Goal: Find specific page/section: Find specific page/section

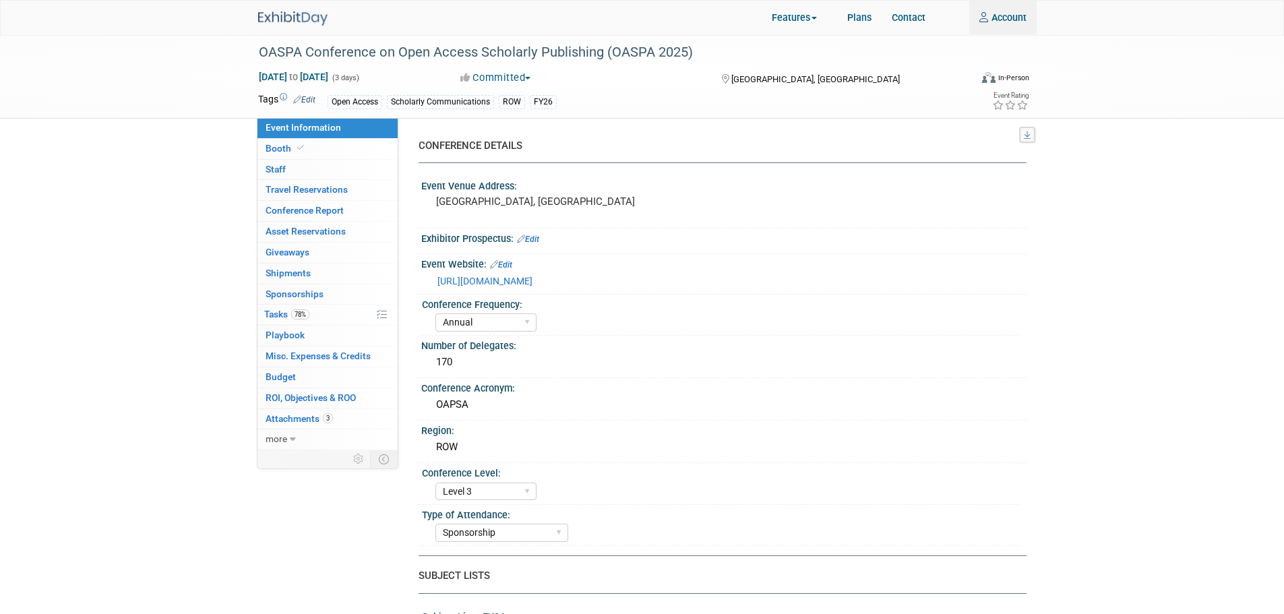
select select "Annual"
select select "Level 3"
select select "Sponsorship"
select select "Scholarly Communications"
select select "Open Access"
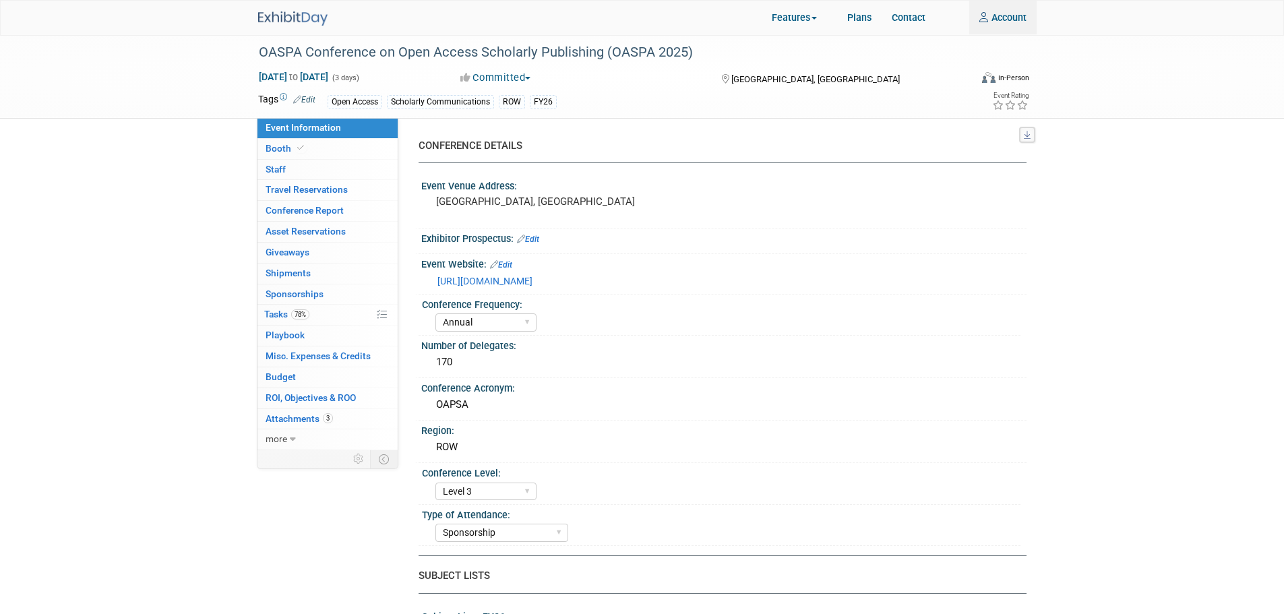
select select "[PERSON_NAME]"
select select "Open Access Awareness​"
select select "Annual"
select select "Level 3"
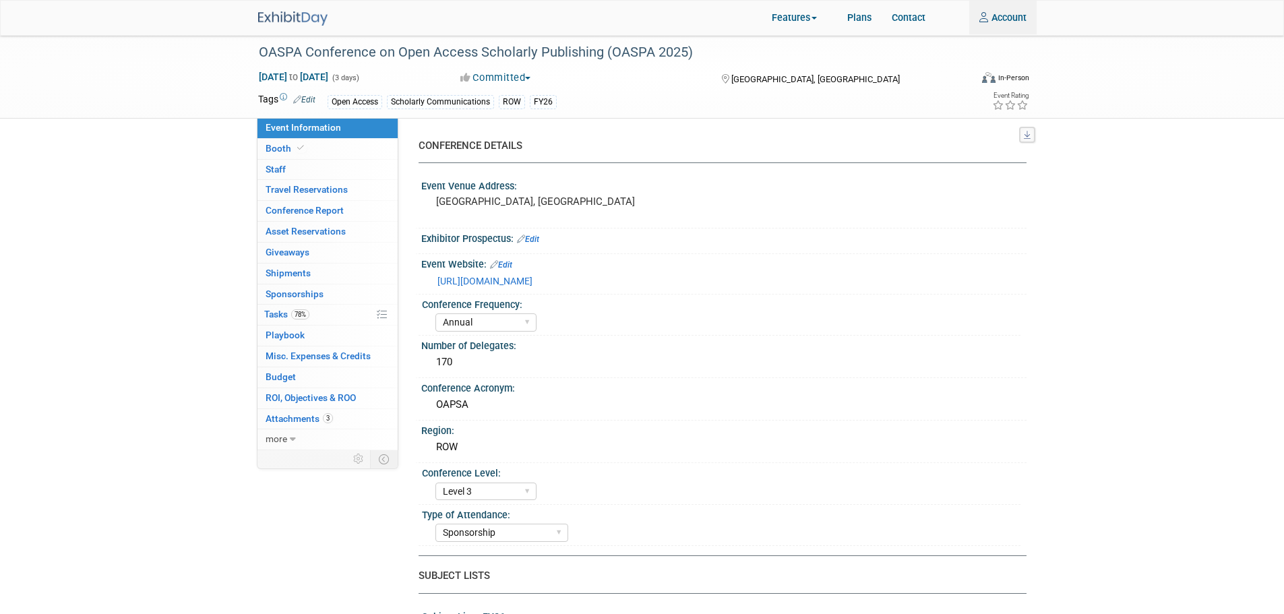
select select "Sponsorship"
select select "Scholarly Communications"
select select "Open Access"
select select "[PERSON_NAME]"
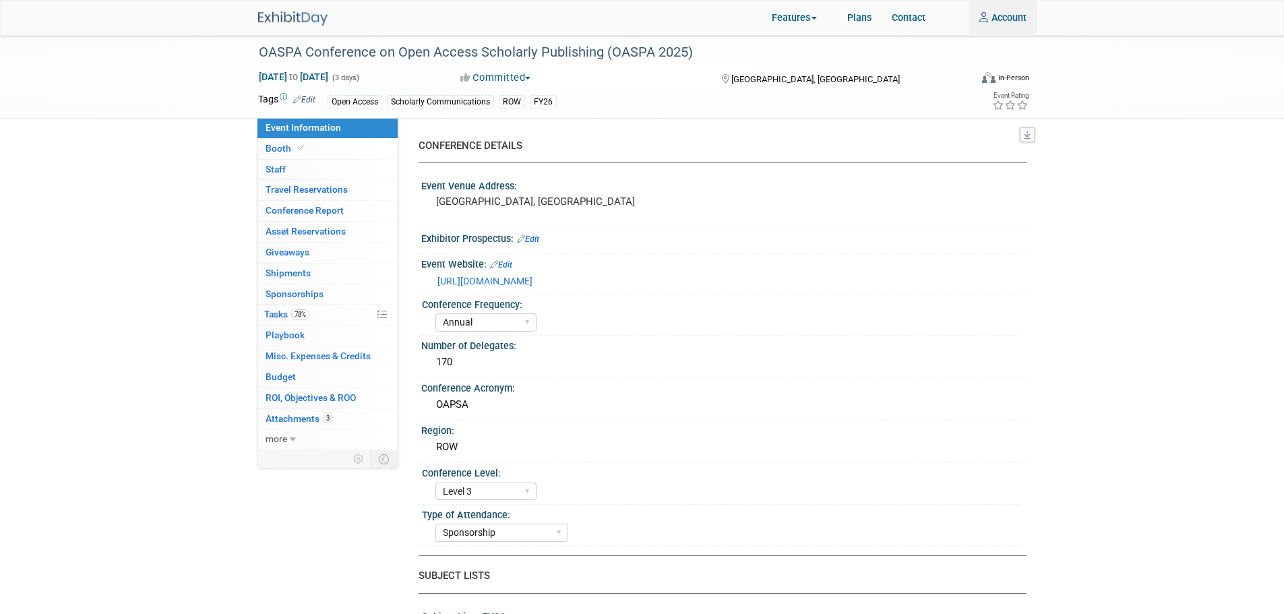
select select "Open Access Awareness​"
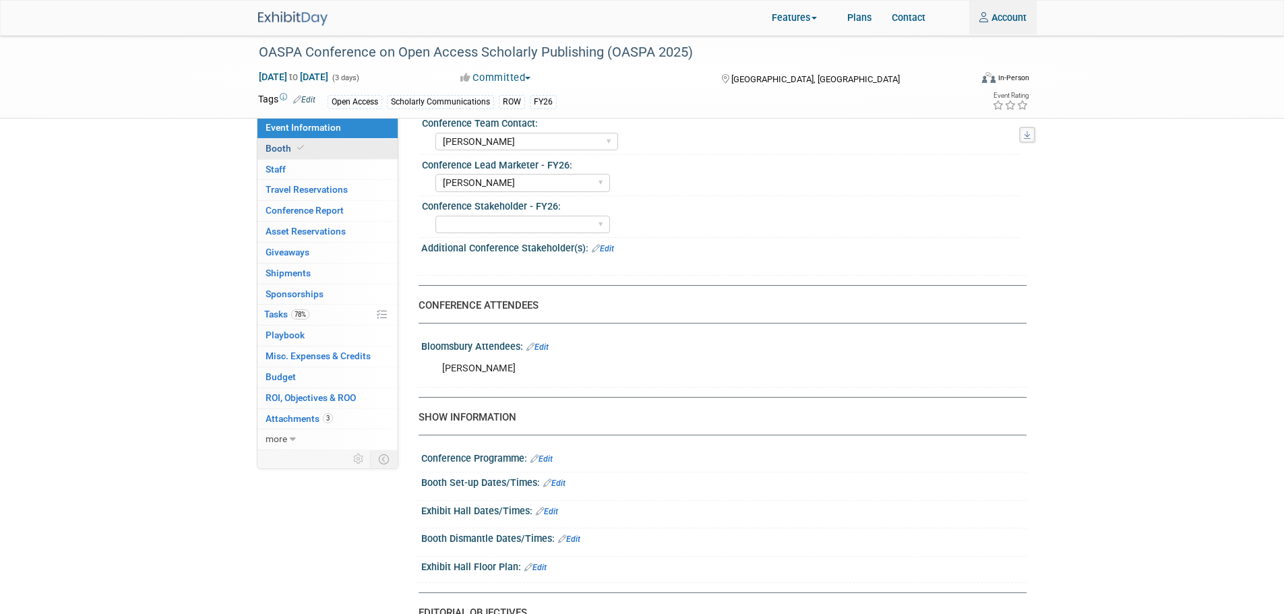
type input "Phoebe.Murphy-Dunn@bloomsbury.com"
click at [359, 151] on link "Booth" at bounding box center [327, 149] width 140 height 20
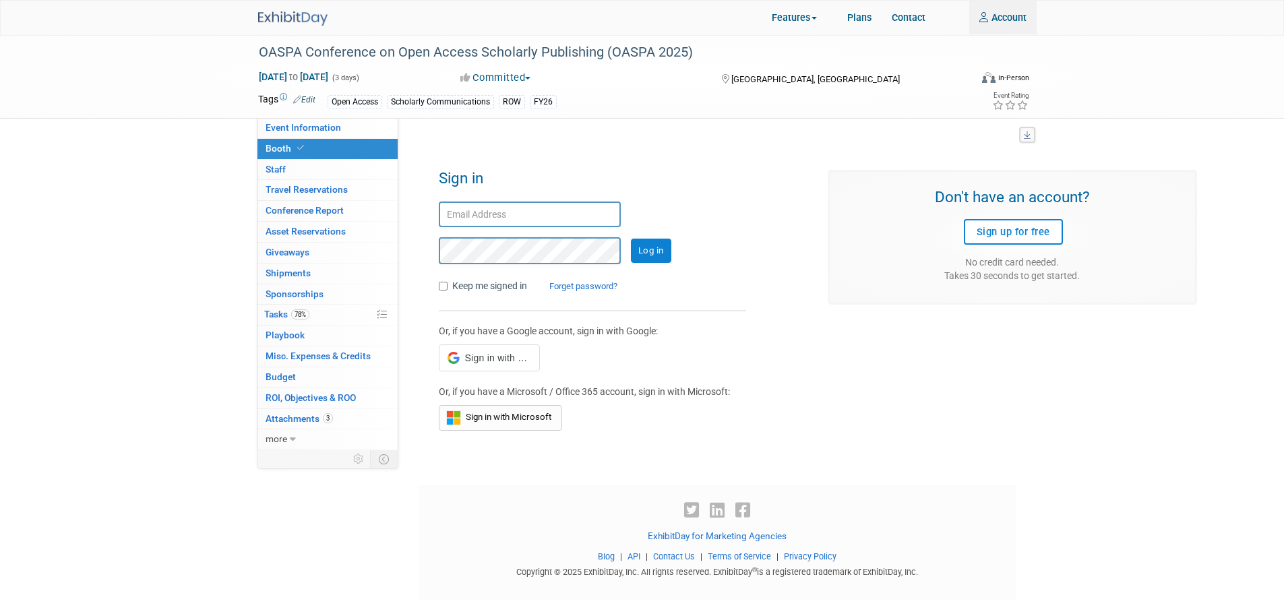
type input "Phoebe.Murphy-Dunn@bloomsbury.com"
click at [665, 252] on input "Log in" at bounding box center [651, 251] width 40 height 24
click at [509, 286] on label "Keep me signed in" at bounding box center [489, 285] width 75 height 13
click at [447, 286] on input "Keep me signed in" at bounding box center [443, 286] width 9 height 9
checkbox input "true"
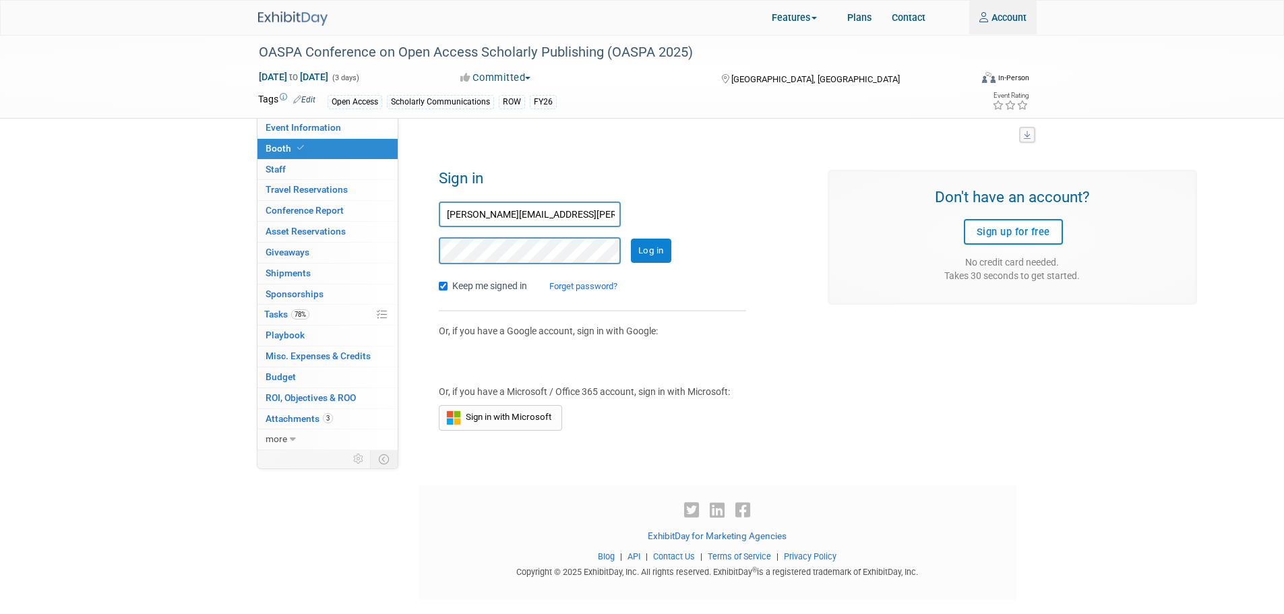
click at [675, 249] on div "Log in" at bounding box center [592, 250] width 307 height 27
click at [666, 249] on input "Log in" at bounding box center [651, 251] width 40 height 24
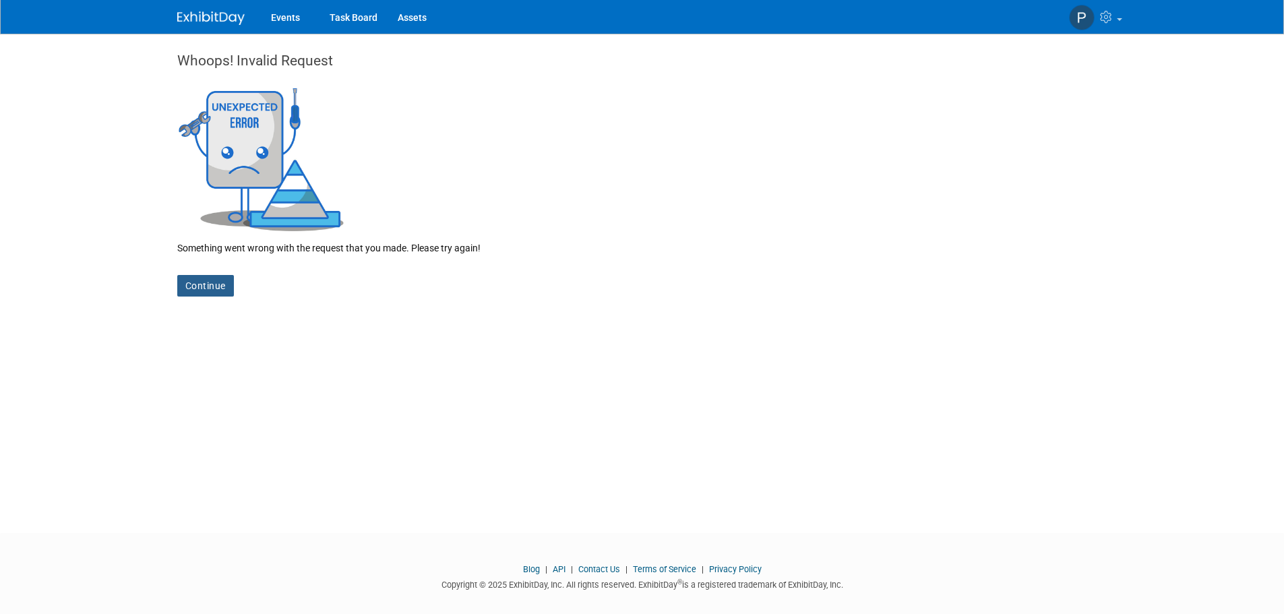
click at [200, 282] on link "Continue" at bounding box center [205, 286] width 57 height 22
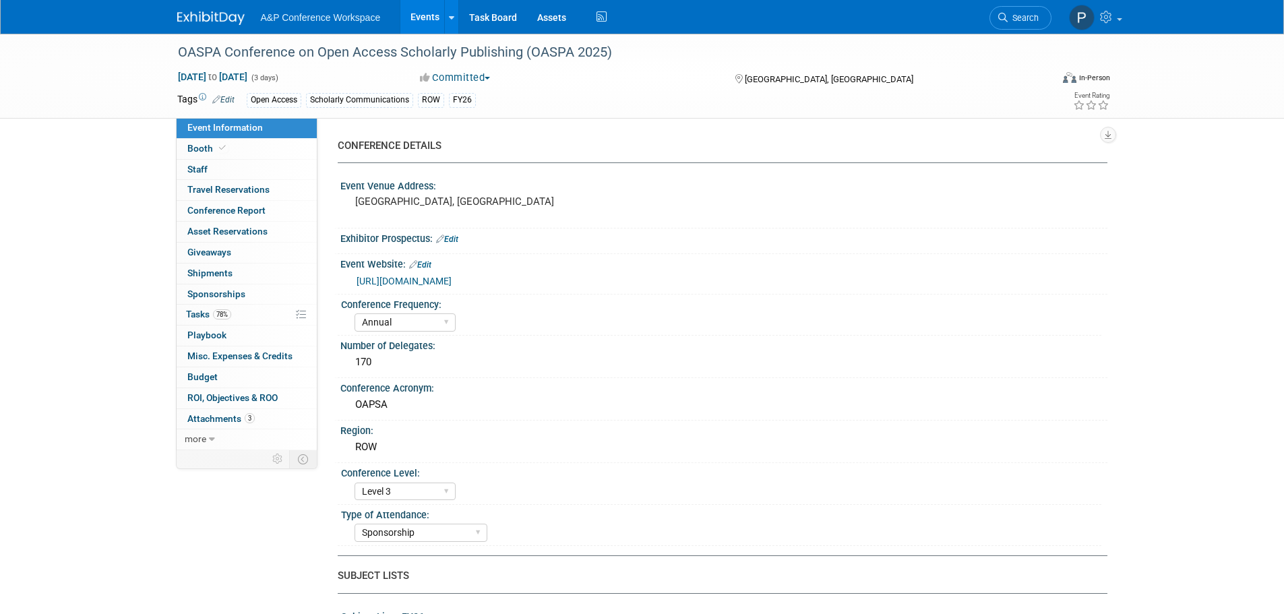
select select "Annual"
select select "Level 3"
select select "Sponsorship"
select select "Scholarly Communications"
select select "Open Access"
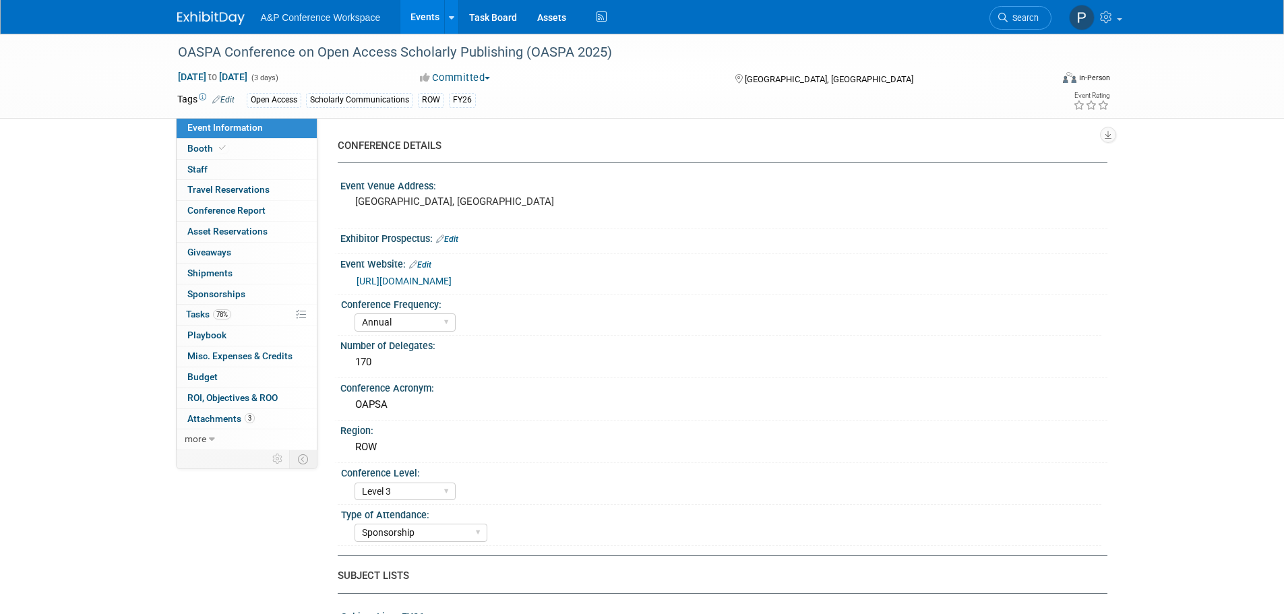
select select "[PERSON_NAME]"
select select "Open Access Awareness​"
click at [259, 152] on link "Booth" at bounding box center [247, 149] width 140 height 20
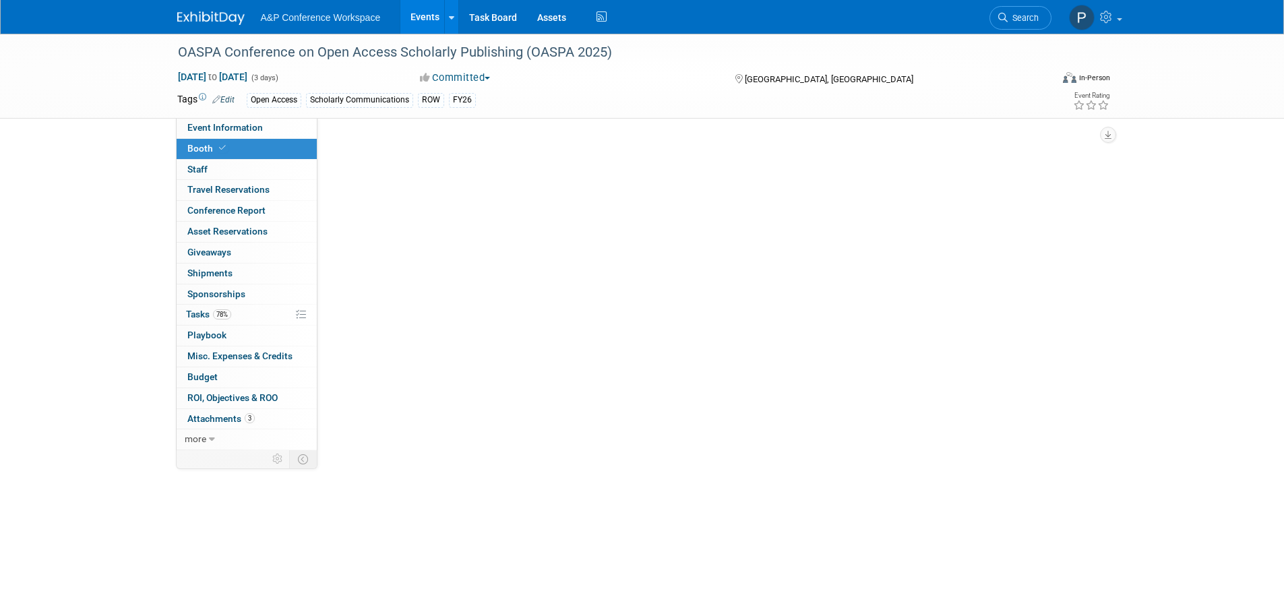
select select "OPENACCESS"
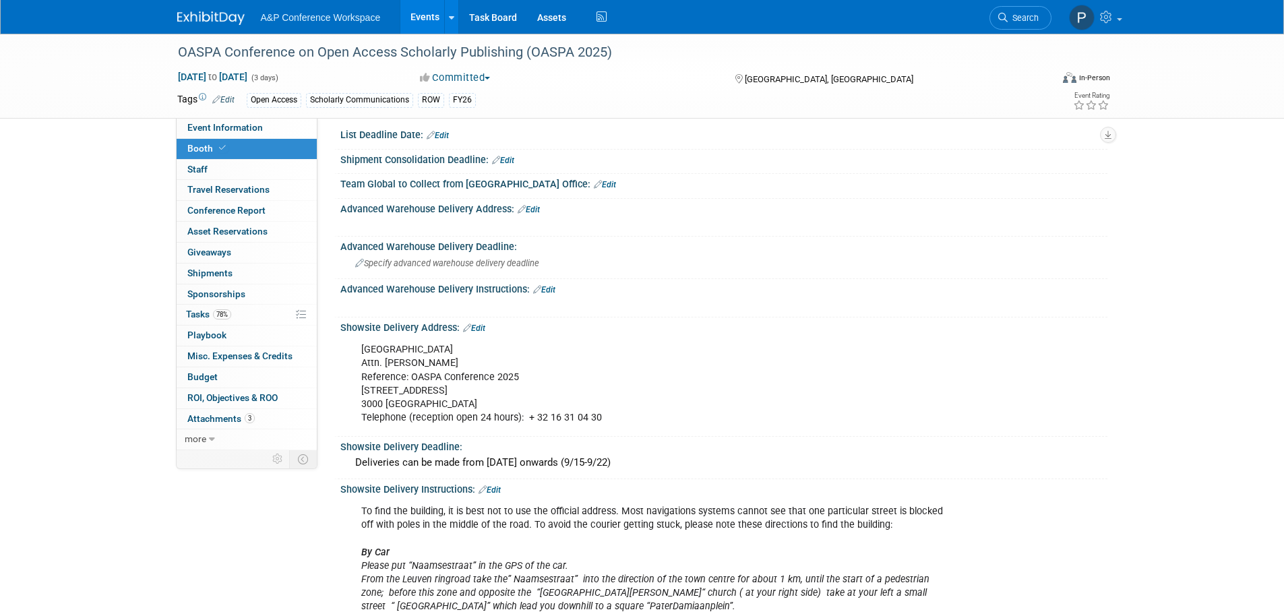
scroll to position [674, 0]
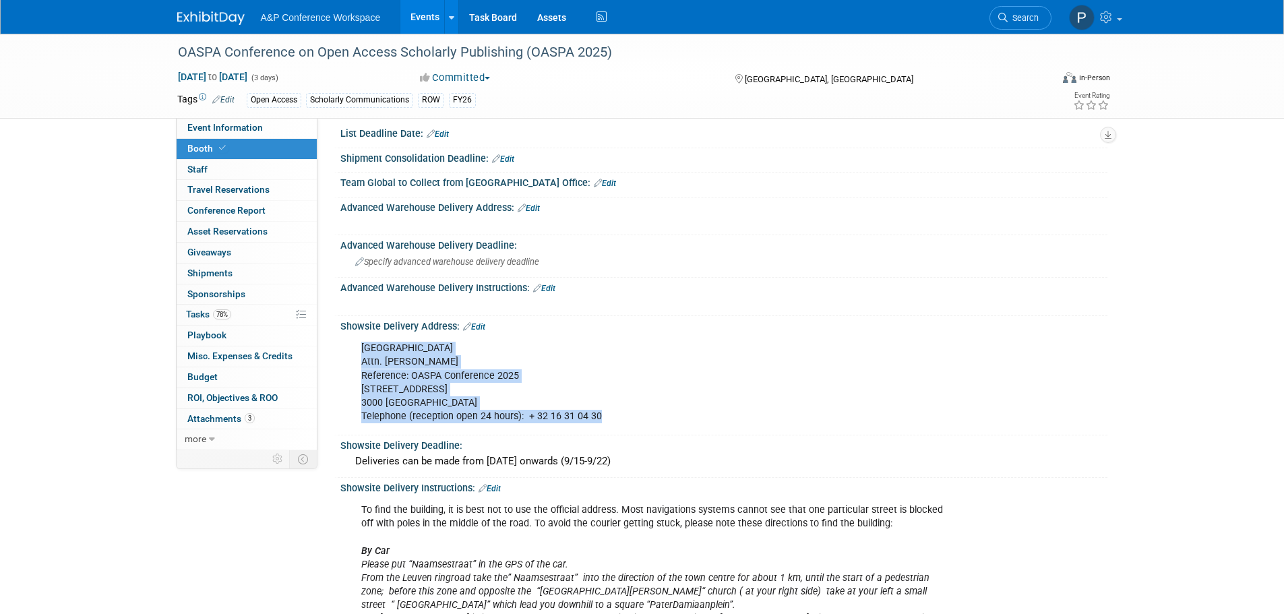
drag, startPoint x: 361, startPoint y: 345, endPoint x: 616, endPoint y: 417, distance: 265.4
click at [616, 417] on div "Irish College [GEOGRAPHIC_DATA] Attn. [PERSON_NAME] Reference: OASPA Conference…" at bounding box center [655, 382] width 607 height 94
copy div "Irish College [GEOGRAPHIC_DATA] Attn. [PERSON_NAME] Reference: OASPA Conference…"
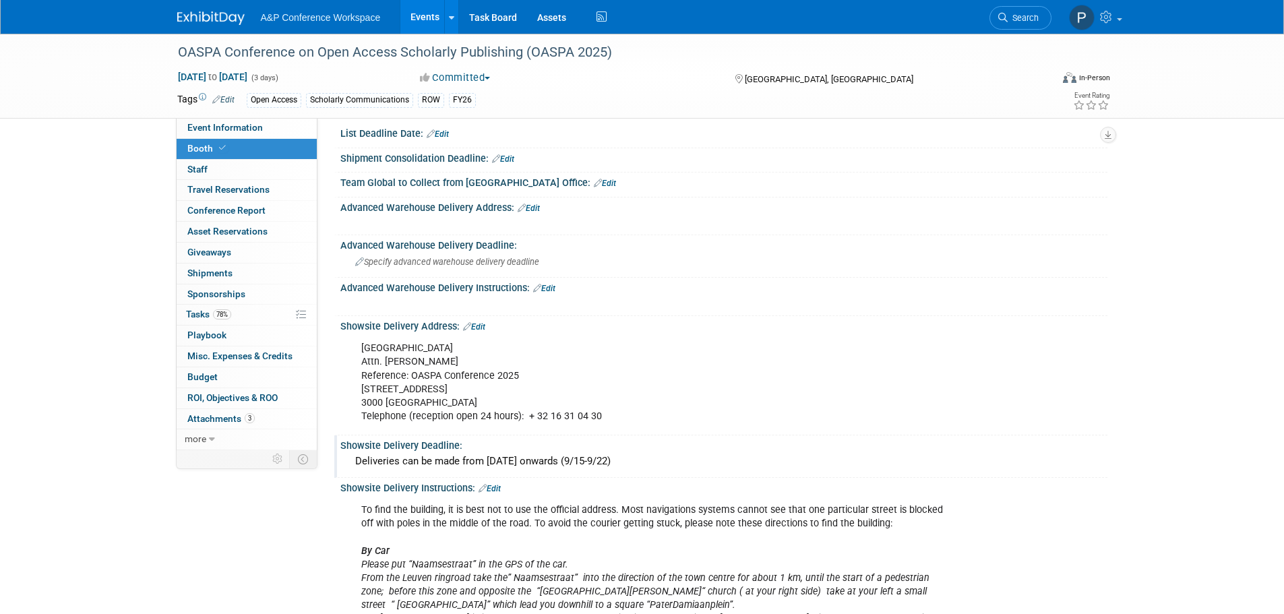
click at [958, 454] on div "Deliveries can be made from [DATE] onwards (9/15-9/22)" at bounding box center [723, 461] width 747 height 21
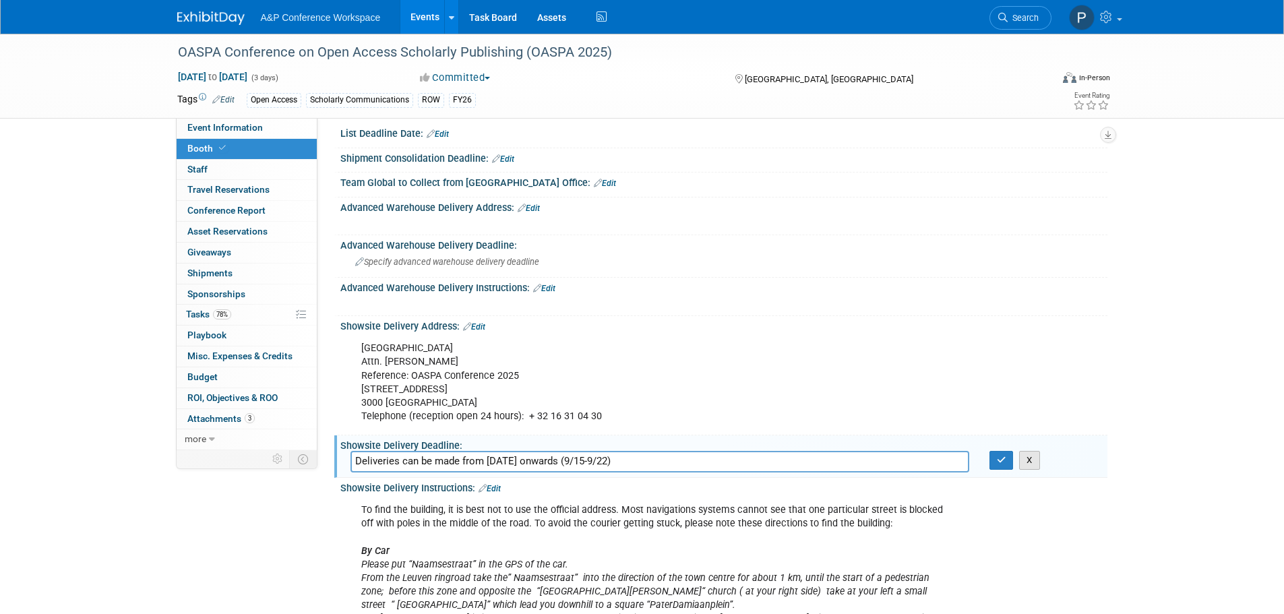
click at [1034, 464] on button "X" at bounding box center [1029, 460] width 21 height 19
